Goal: Transaction & Acquisition: Purchase product/service

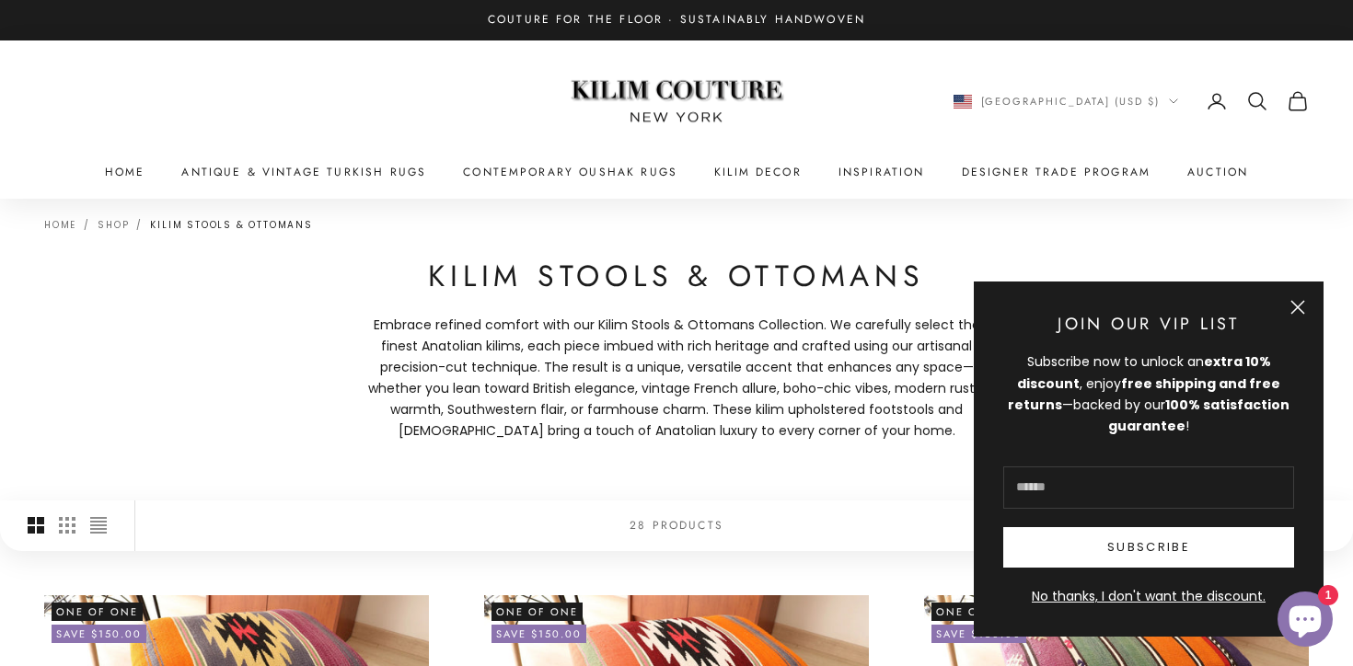
click at [222, 227] on link "Kilim Stools & Ottomans" at bounding box center [231, 225] width 162 height 14
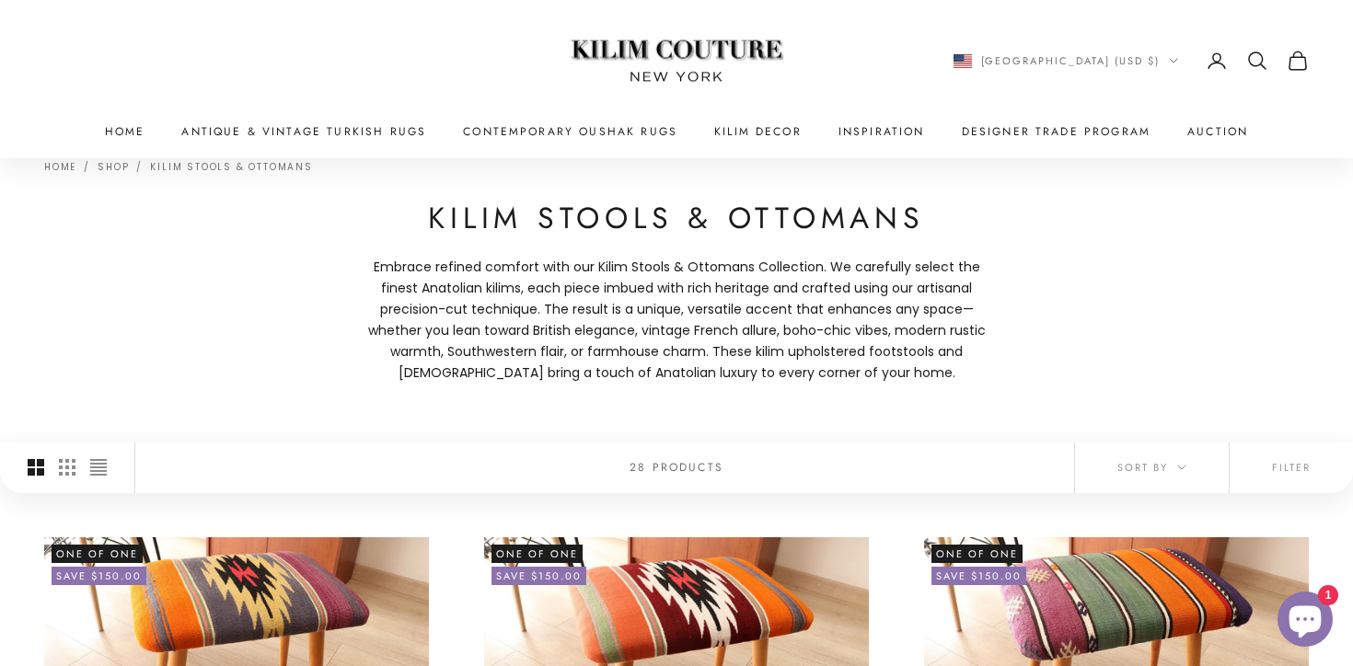
scroll to position [49, 0]
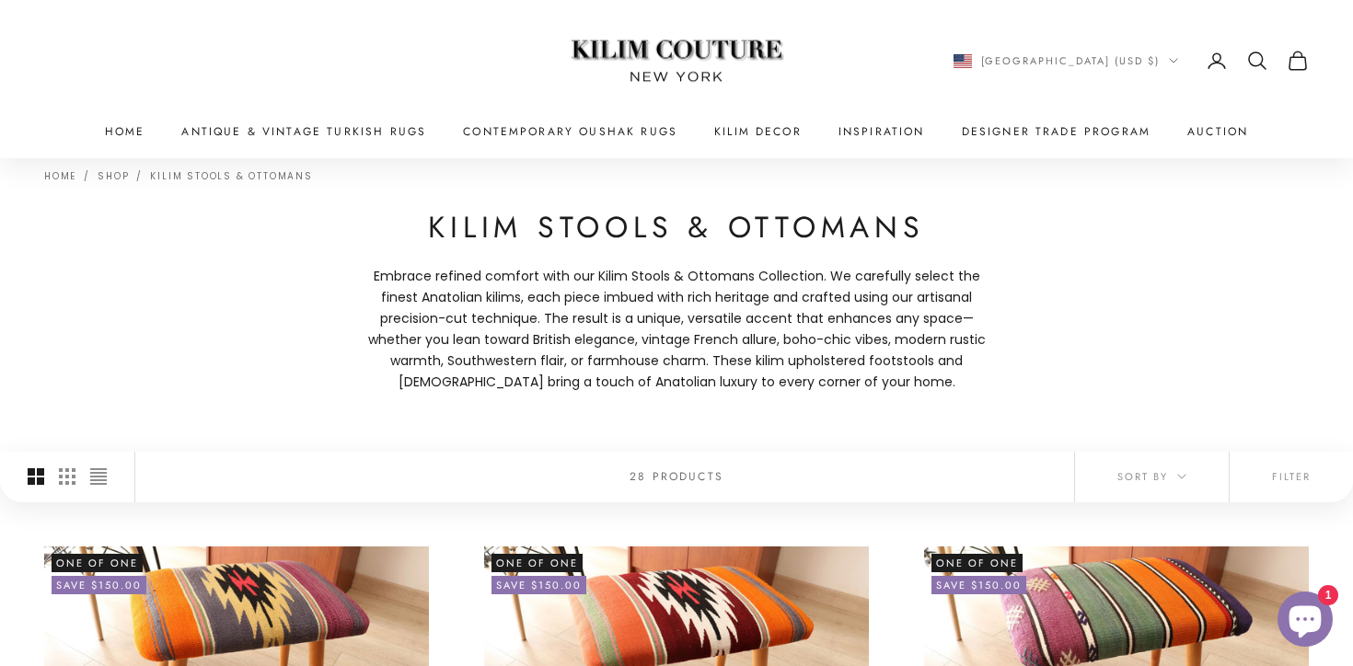
click at [1255, 58] on icon "Secondary navigation" at bounding box center [1257, 61] width 22 height 22
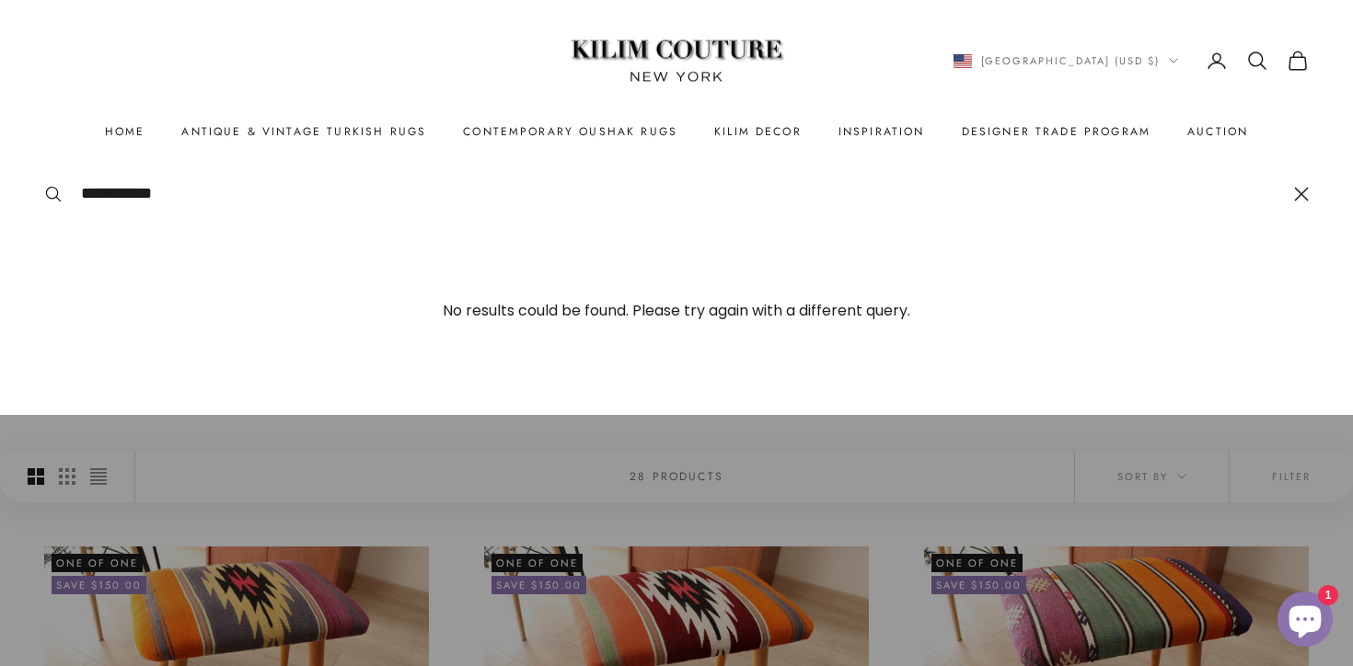
type input "**********"
